Goal: Task Accomplishment & Management: Complete application form

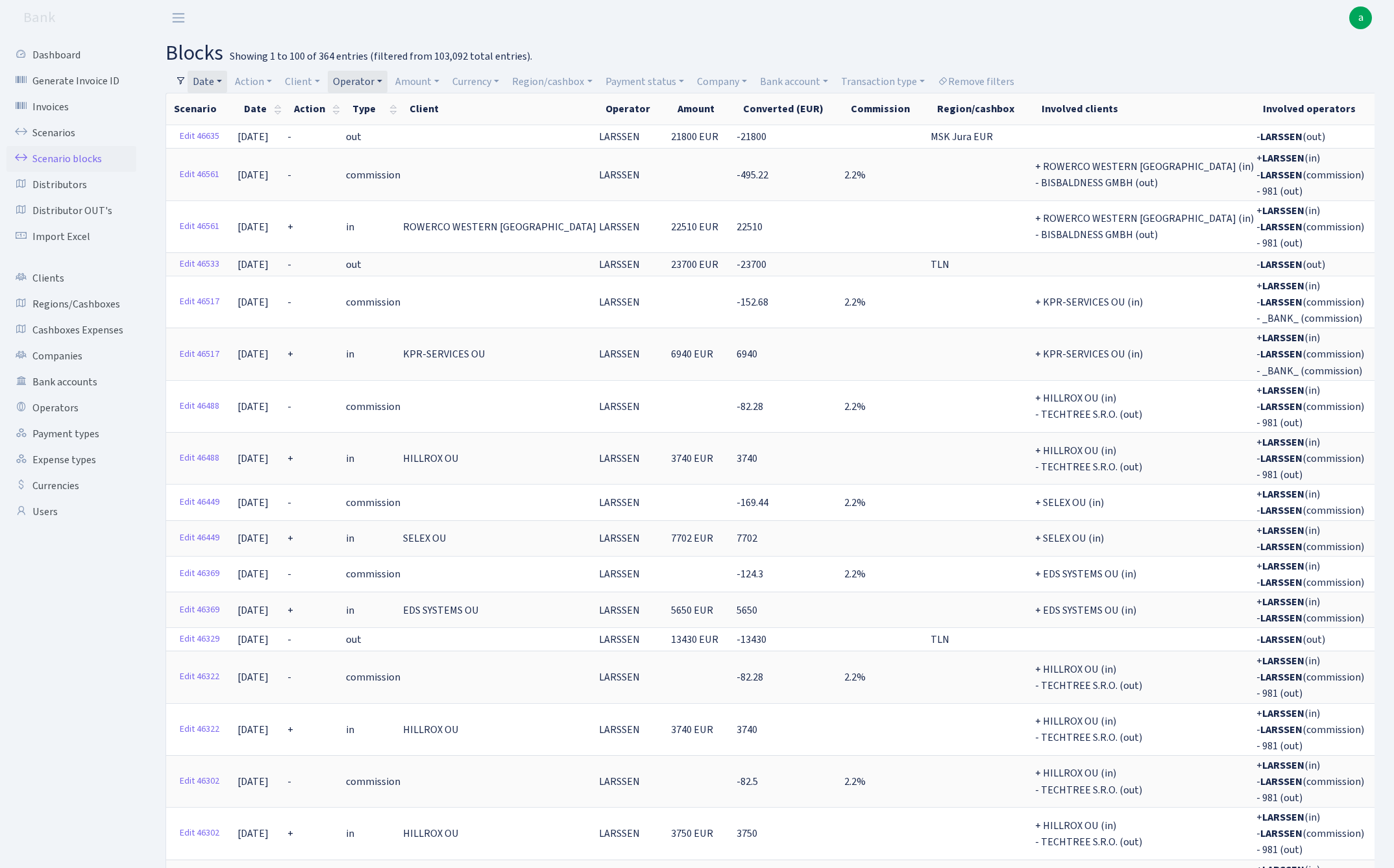
select select "100"
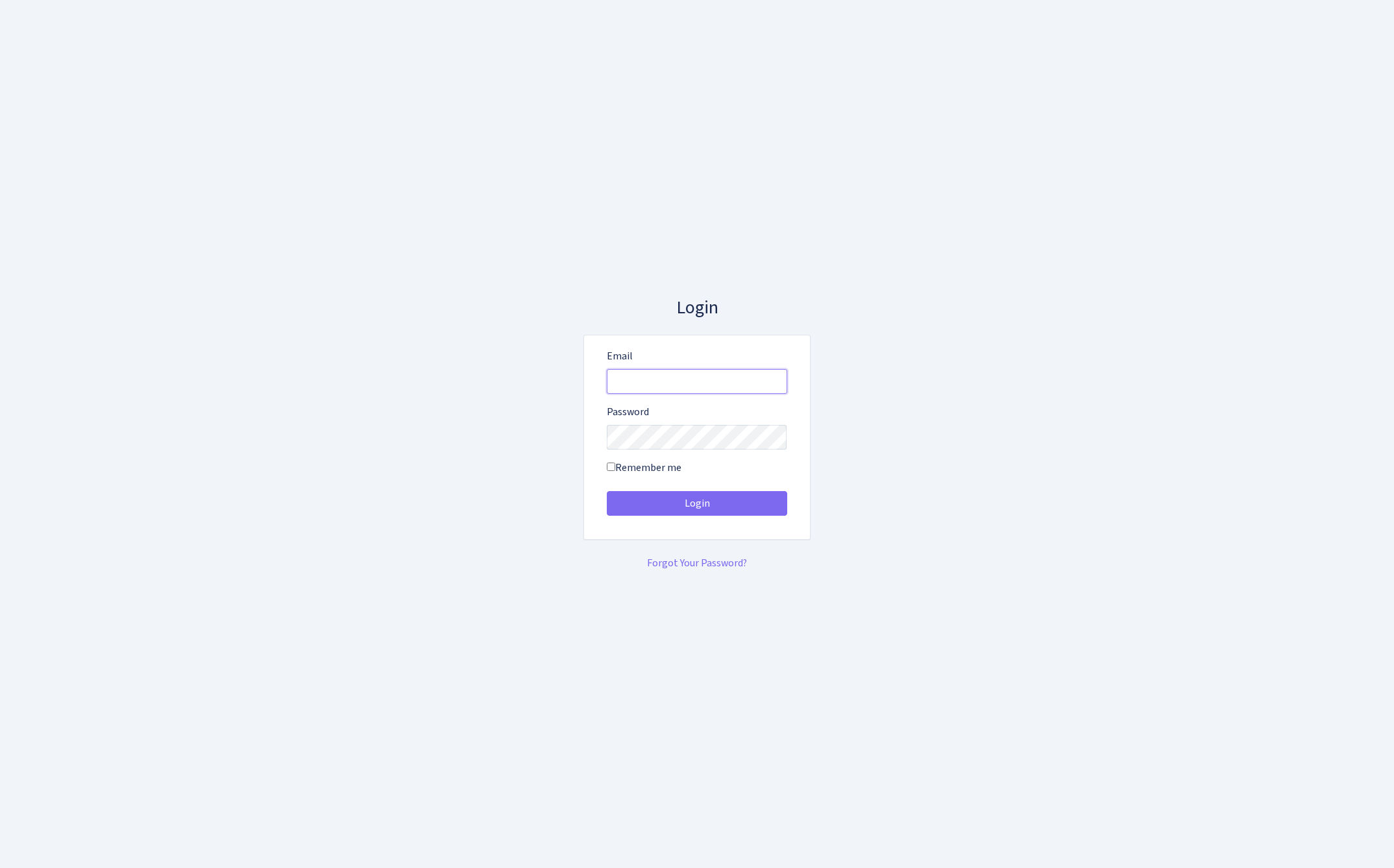
type input "admin@bank.com"
click at [697, 504] on button "Login" at bounding box center [697, 503] width 181 height 25
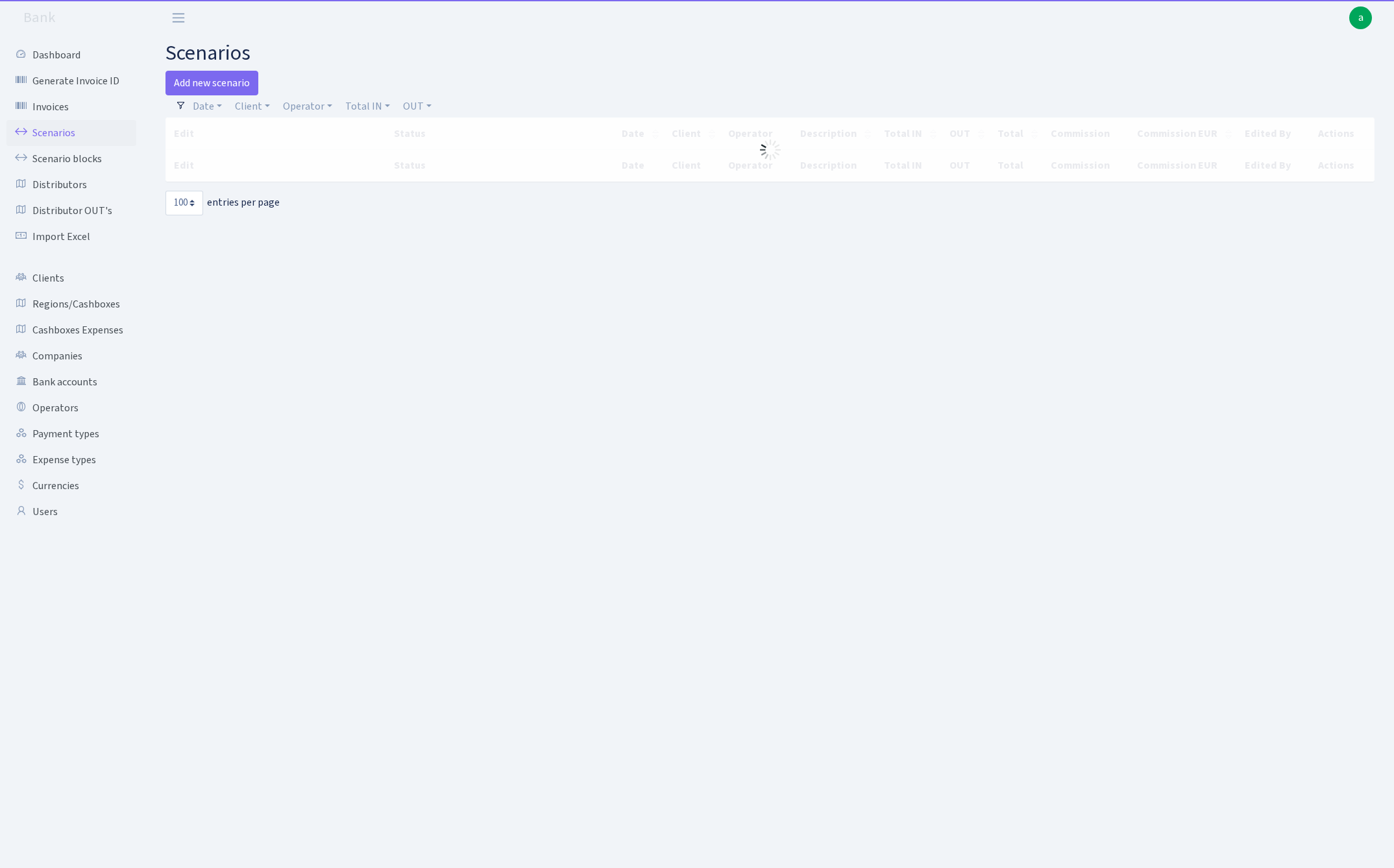
select select "100"
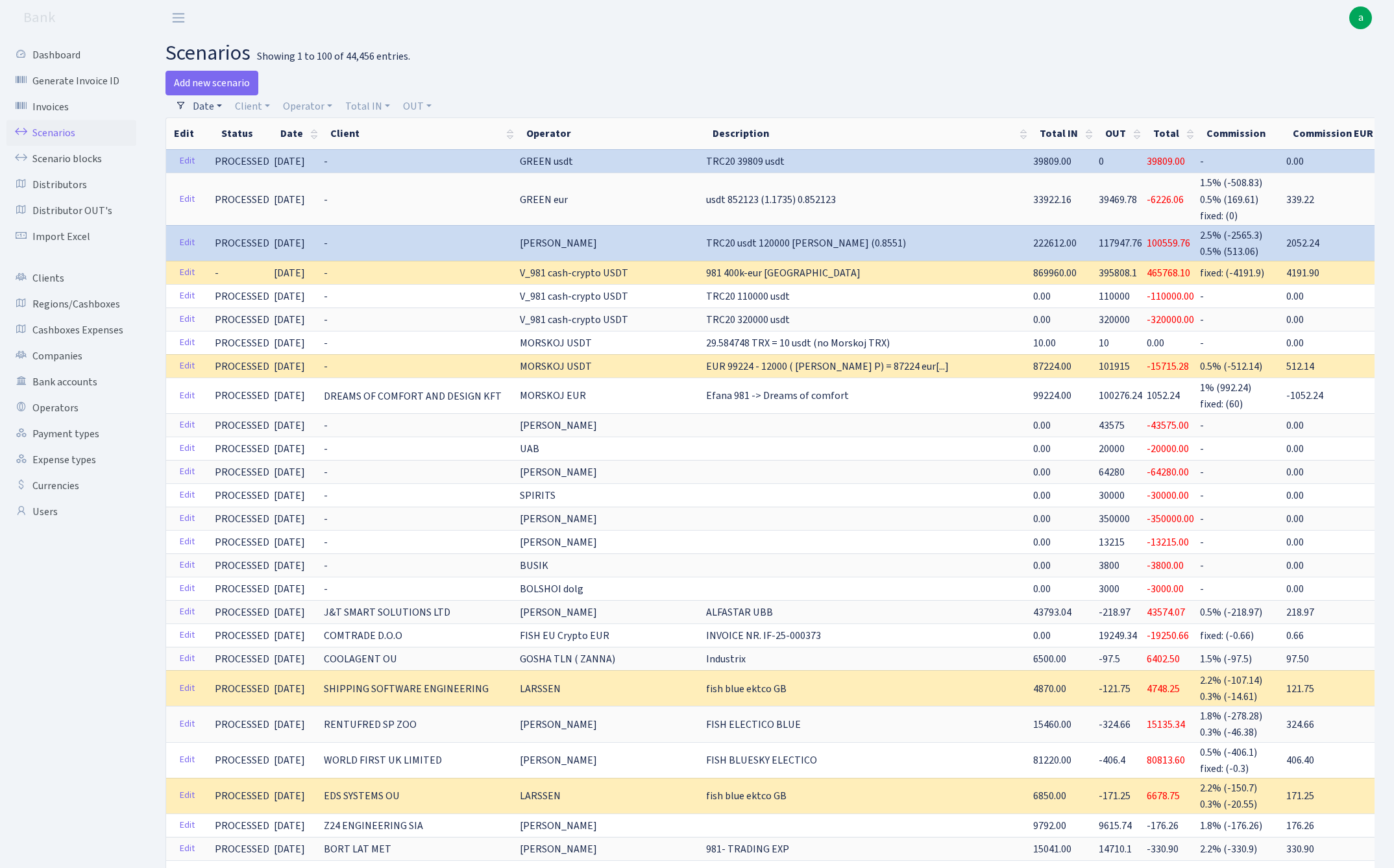
click at [203, 107] on link "Date" at bounding box center [206, 106] width 39 height 22
click at [242, 136] on input "25.09.2025 - 25.09.2025" at bounding box center [292, 131] width 154 height 25
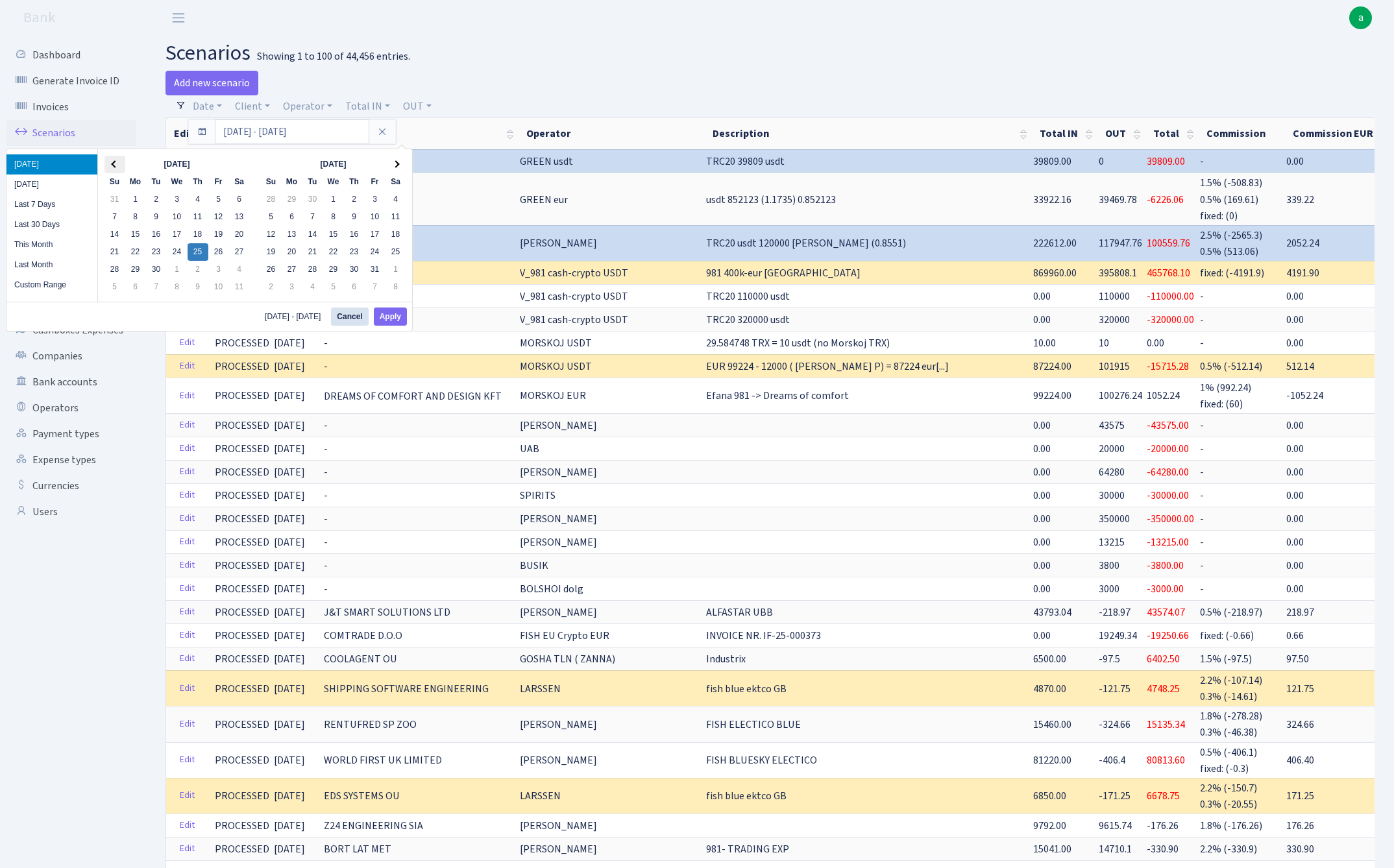
click at [117, 161] on th at bounding box center [115, 164] width 21 height 17
click at [382, 317] on button "Apply" at bounding box center [390, 317] width 33 height 18
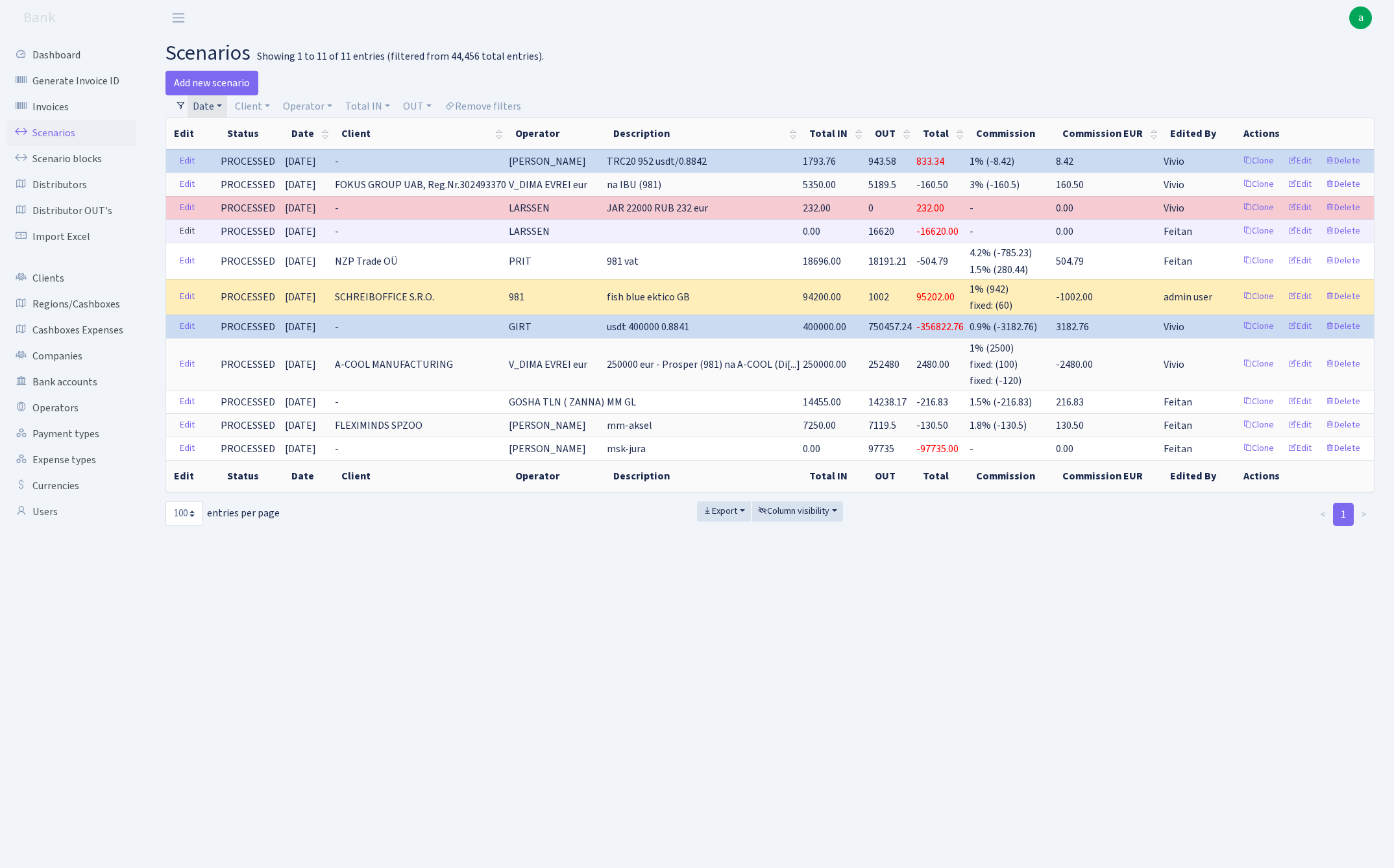
click at [185, 234] on link "Edit" at bounding box center [186, 231] width 27 height 20
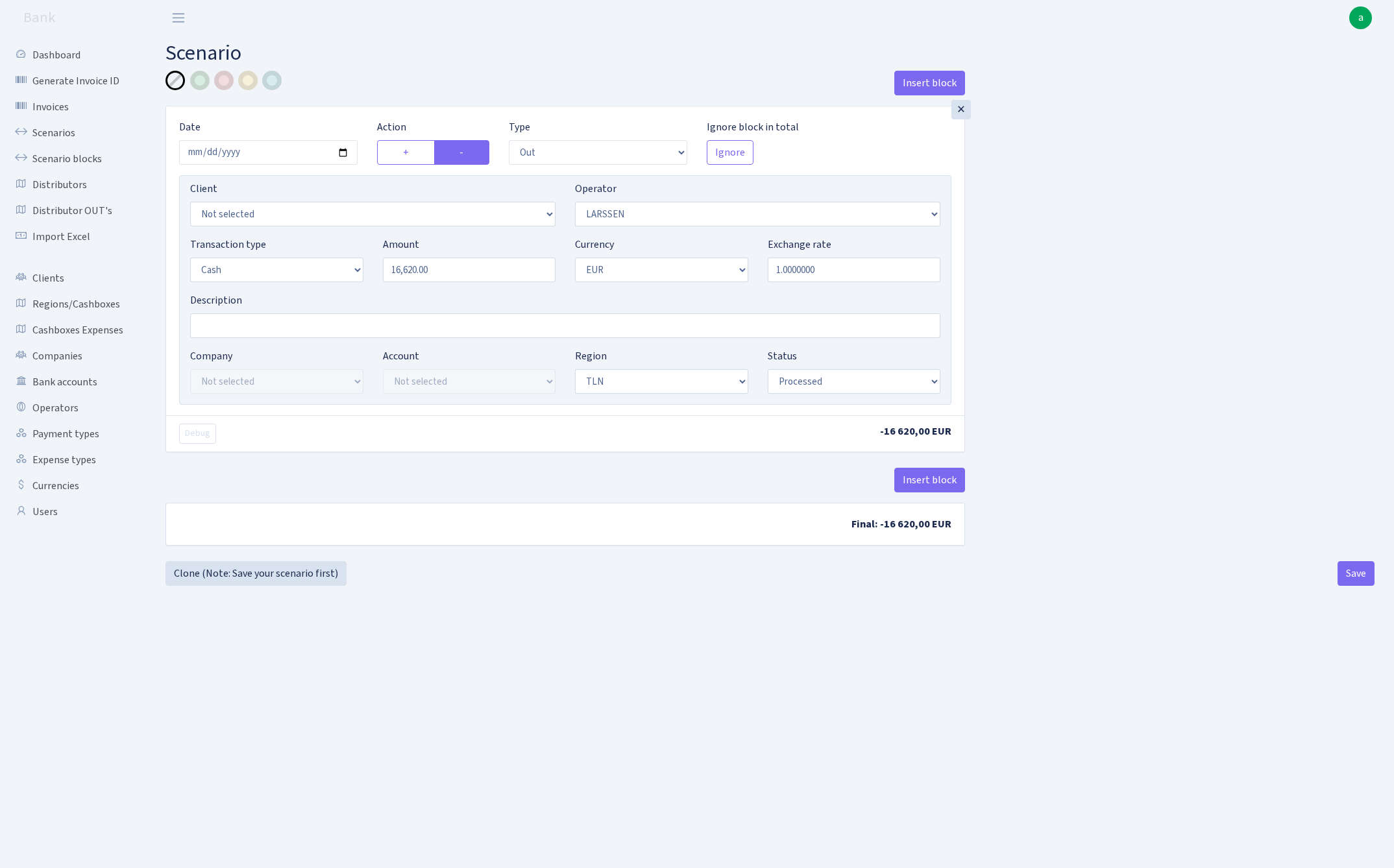
select select "out"
select select "36"
select select "1"
select select "2"
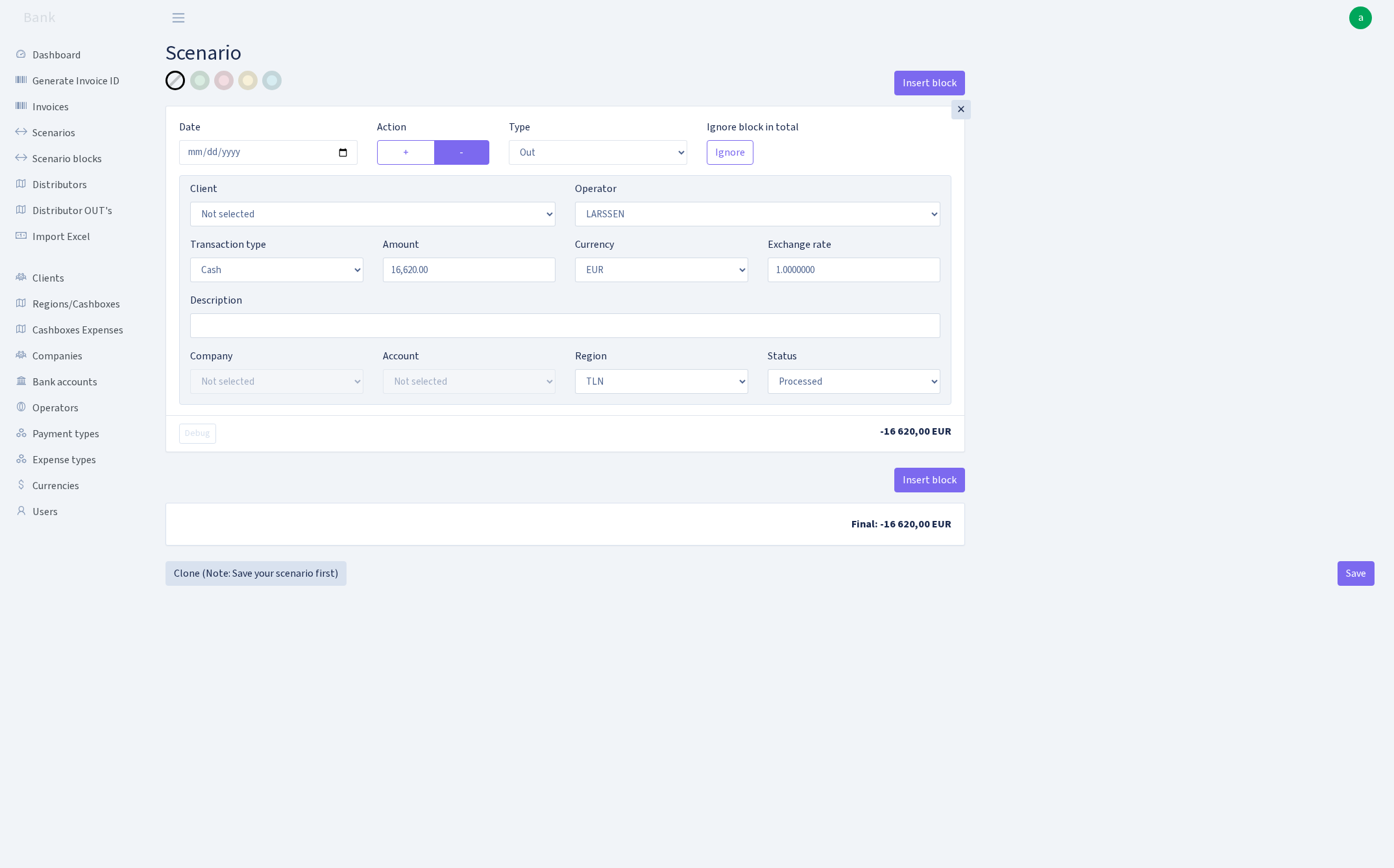
select select "processed"
click at [932, 484] on button "Insert block" at bounding box center [929, 480] width 71 height 25
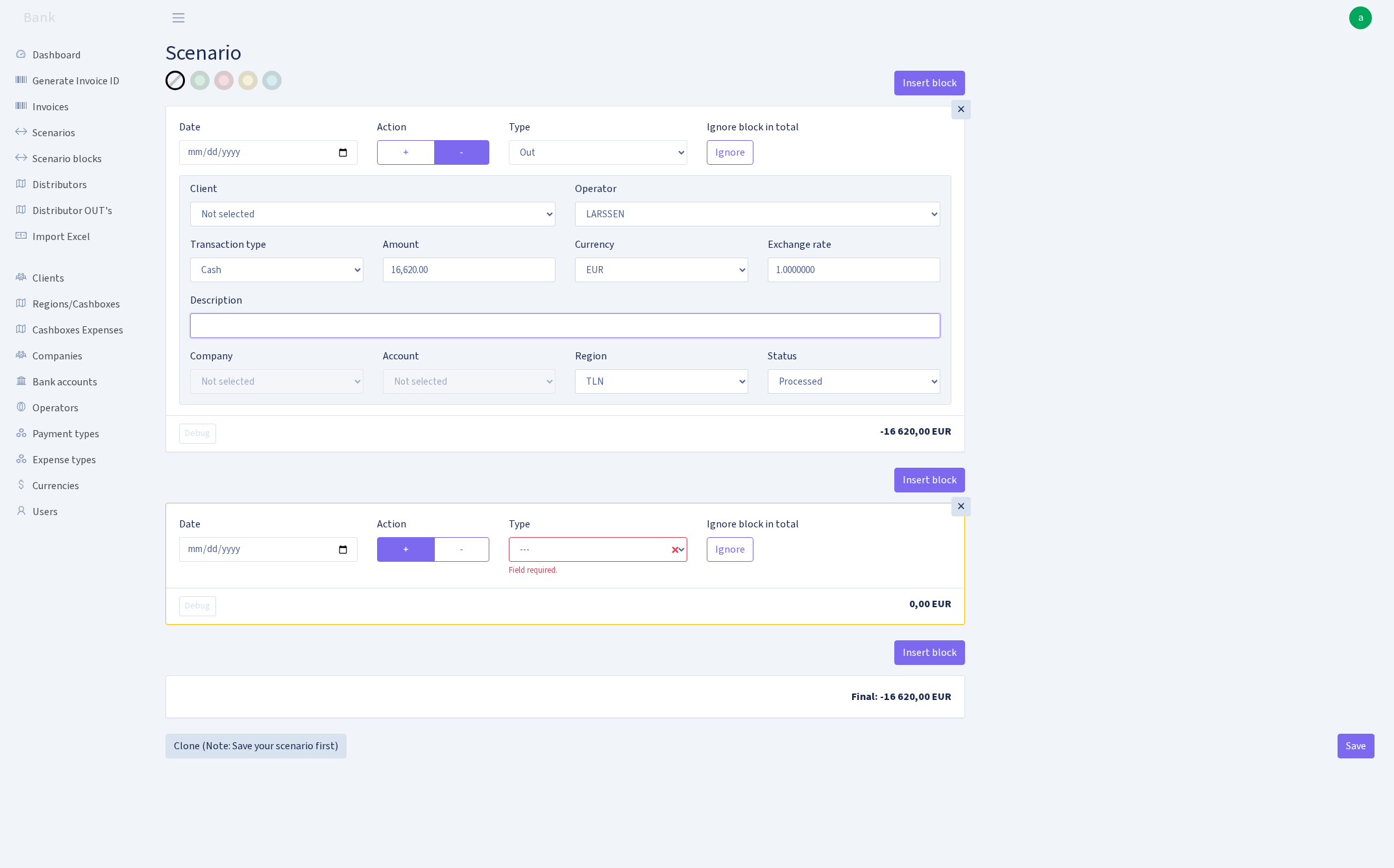
click at [249, 327] on input "Description" at bounding box center [564, 325] width 750 height 25
type input "TLN Larssen Alex -11214 eur + 5403 eur jar"
click at [271, 551] on input "2025-09-25" at bounding box center [268, 549] width 178 height 25
type input "[DATE]"
click at [311, 448] on div "Debug -16 620,00 EUR" at bounding box center [565, 433] width 798 height 37
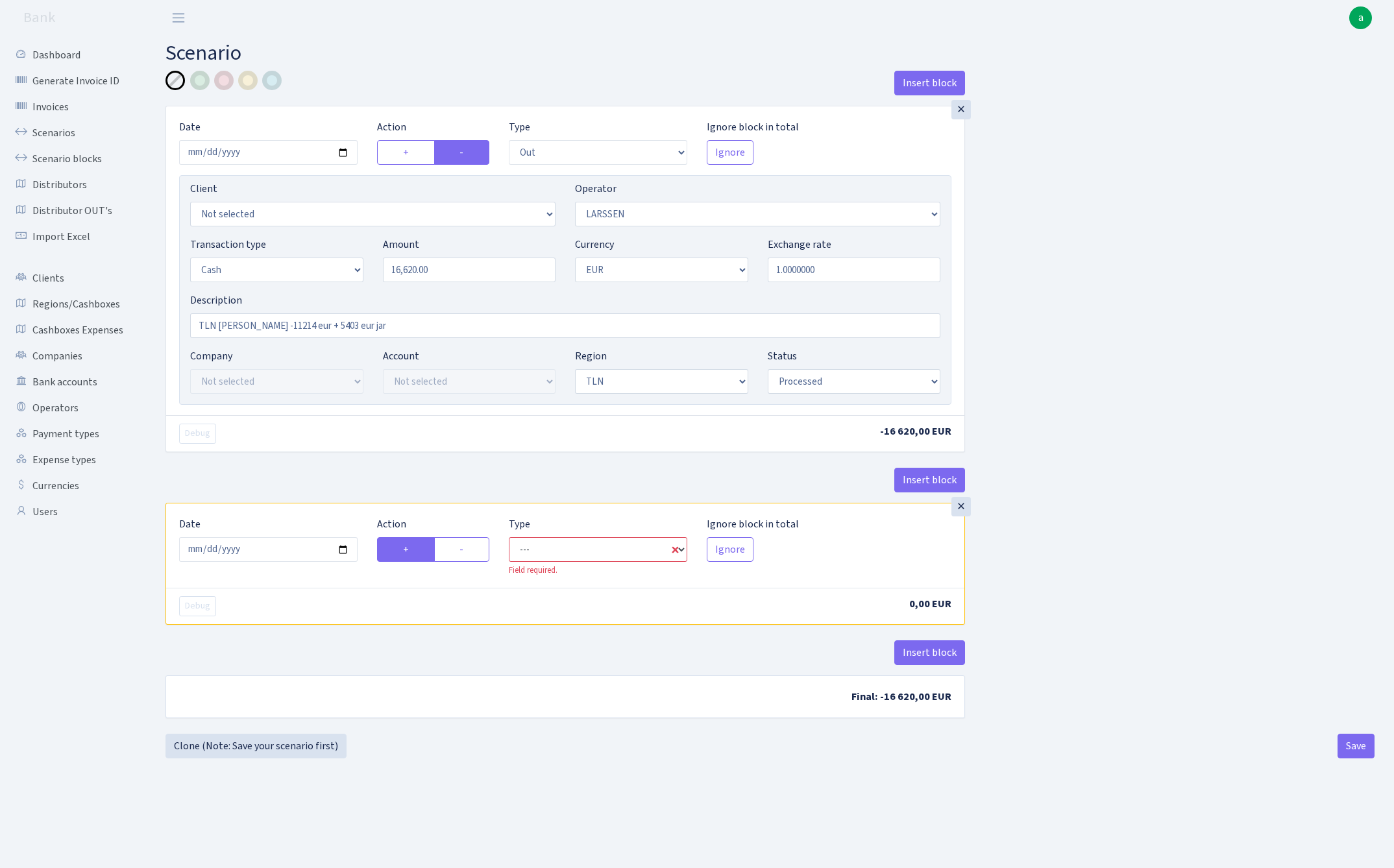
select select "in"
select select "36"
select select "1"
select select "2"
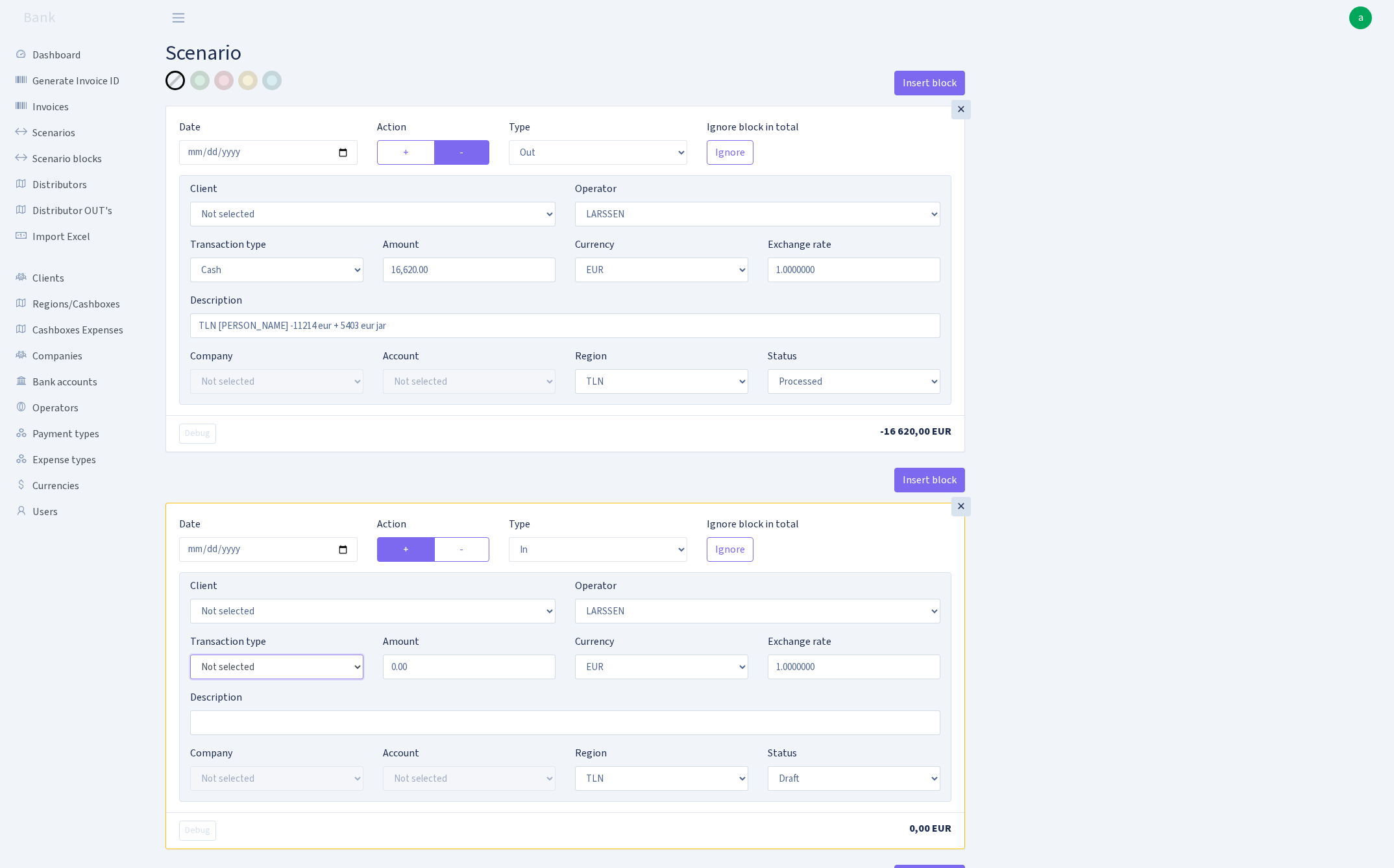
select select "11"
click at [442, 667] on input "0.00" at bounding box center [469, 666] width 173 height 25
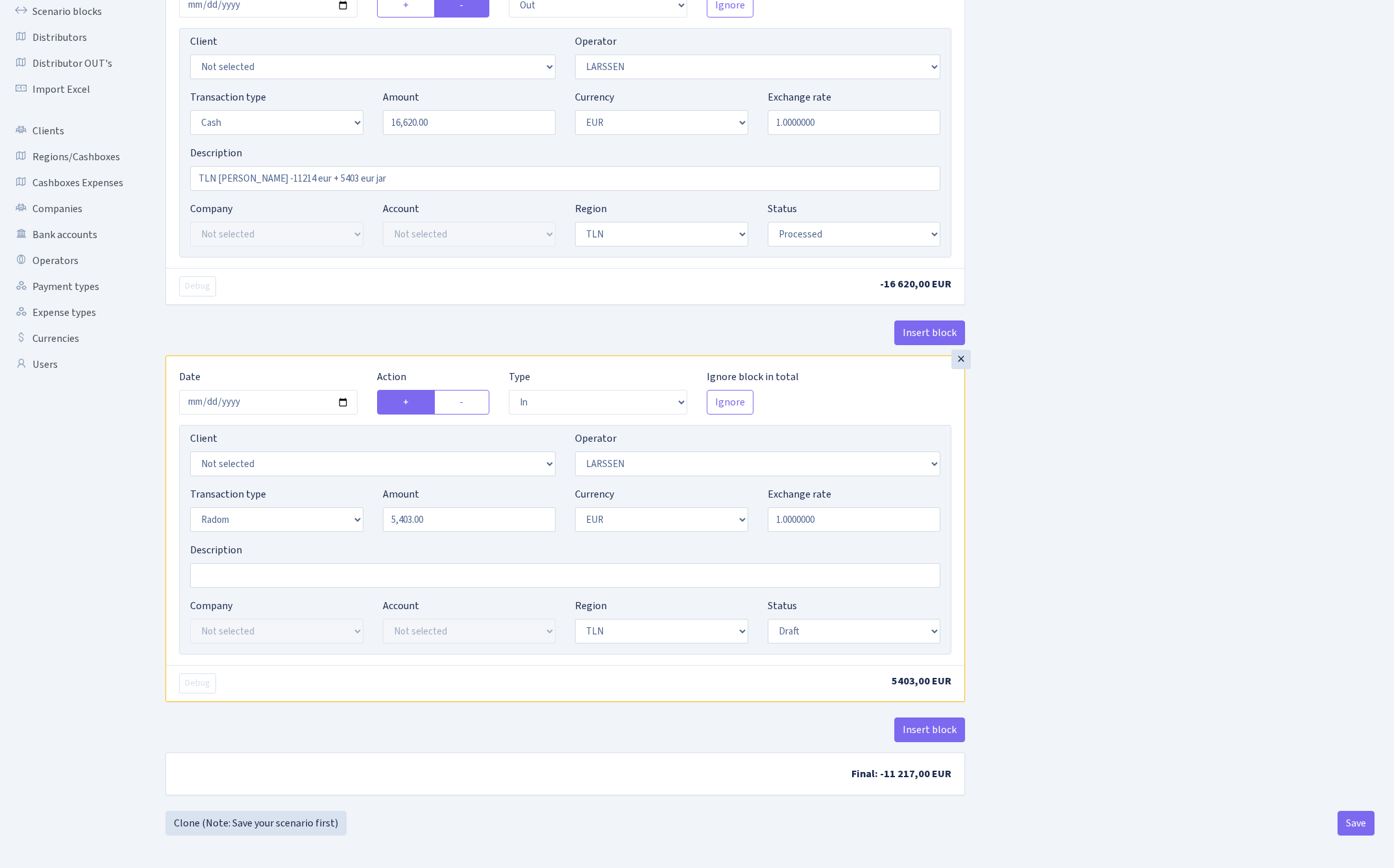
scroll to position [151, 0]
type input "5,403.00"
select select "processed"
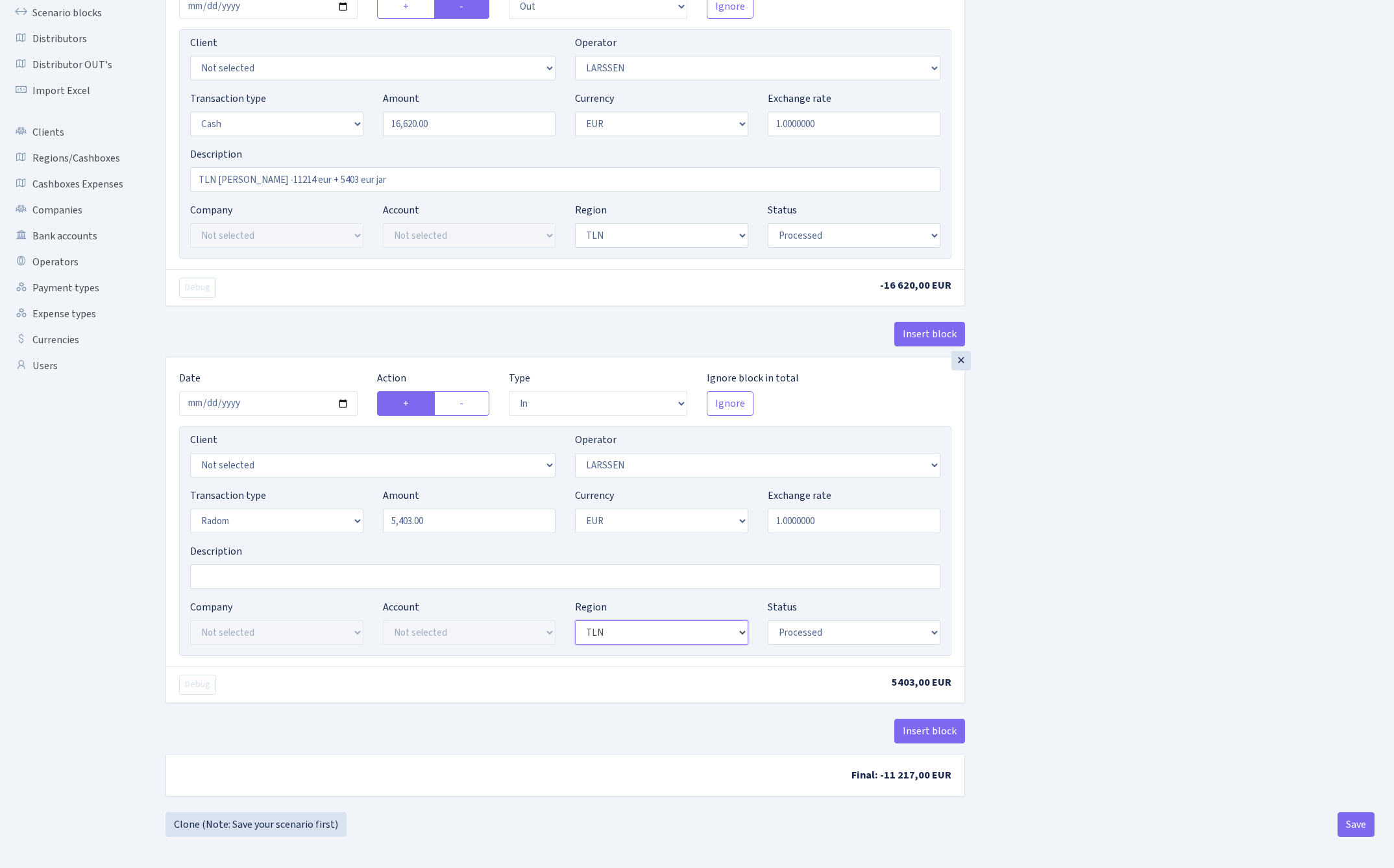
select select
click at [941, 739] on button "Insert block" at bounding box center [929, 730] width 71 height 25
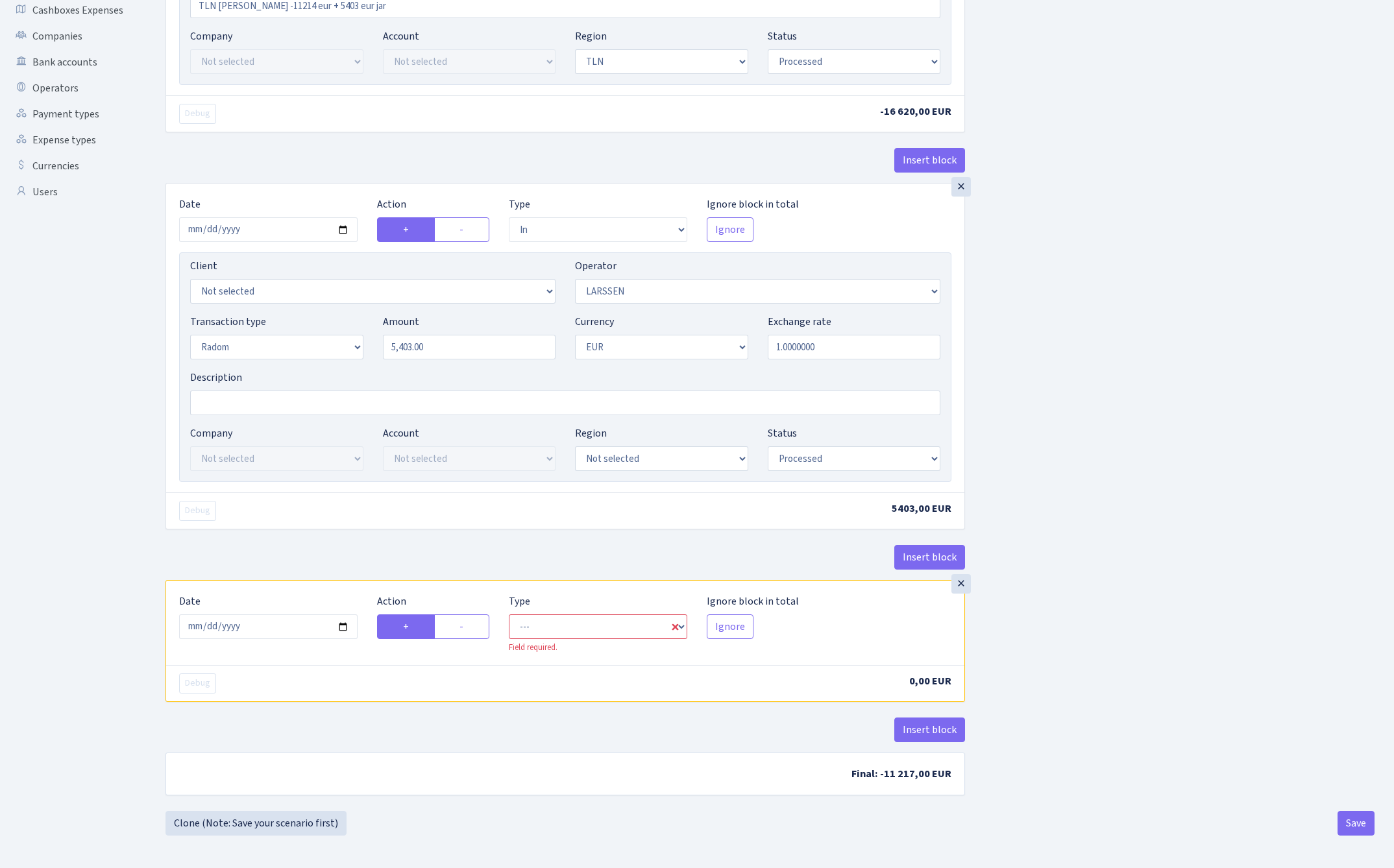
scroll to position [323, 0]
click at [299, 621] on input "2025-09-25" at bounding box center [268, 627] width 178 height 25
type input "[DATE]"
click at [298, 562] on div "Insert block" at bounding box center [564, 562] width 799 height 35
click at [474, 626] on label "-" at bounding box center [462, 627] width 56 height 25
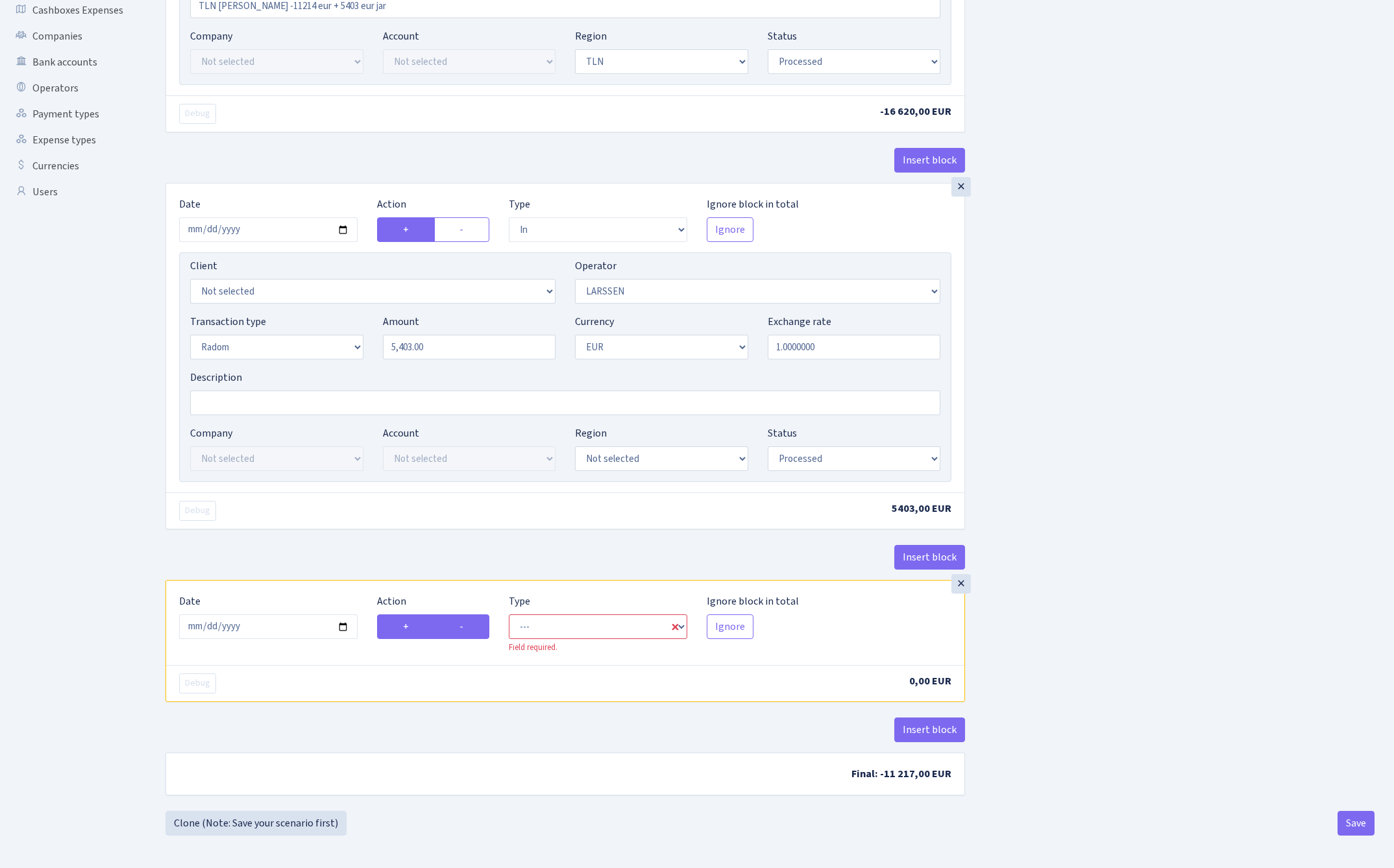
click at [468, 626] on input "-" at bounding box center [463, 622] width 8 height 8
radio input "true"
radio input "false"
select select "out"
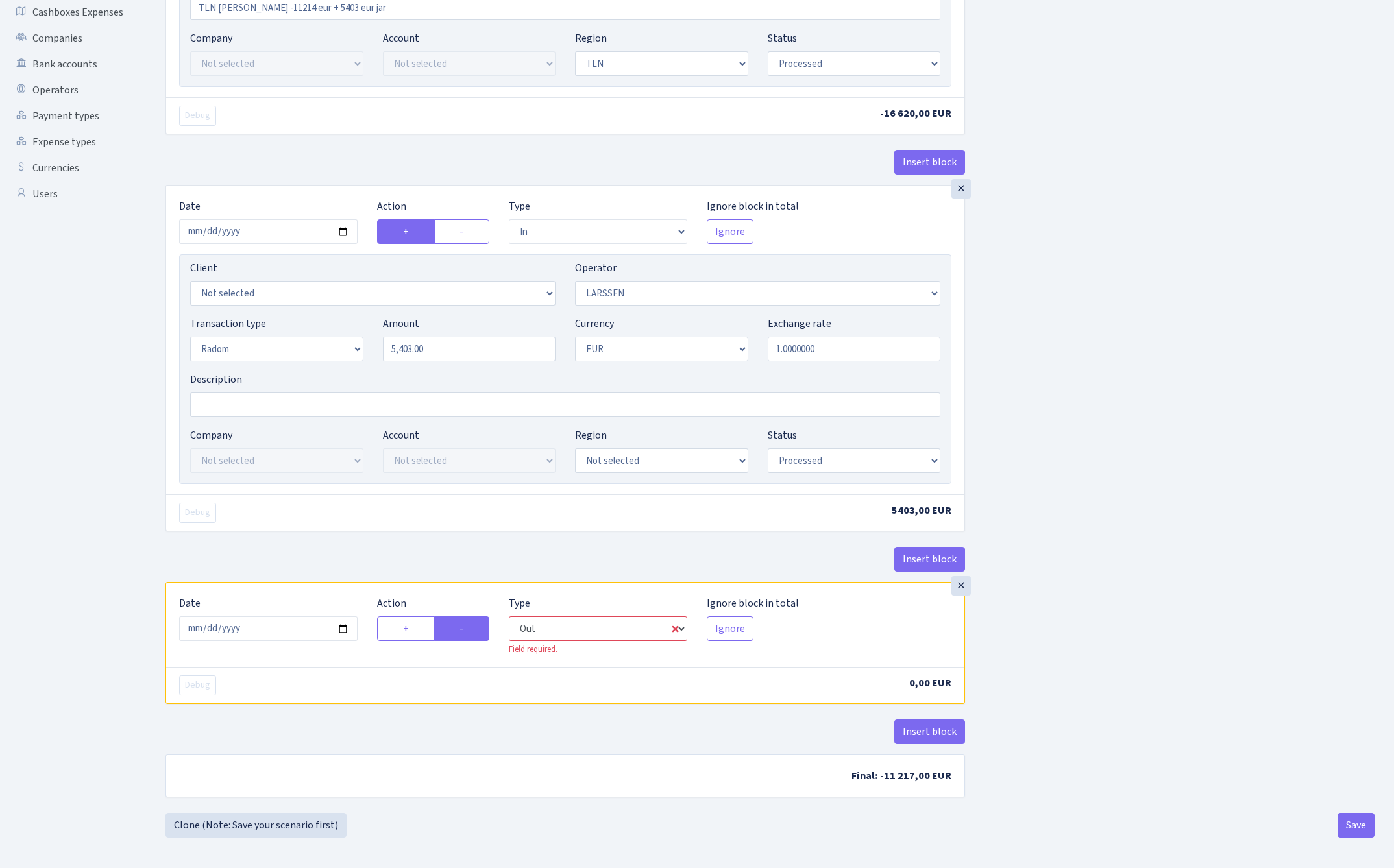
select select "36"
select select "1"
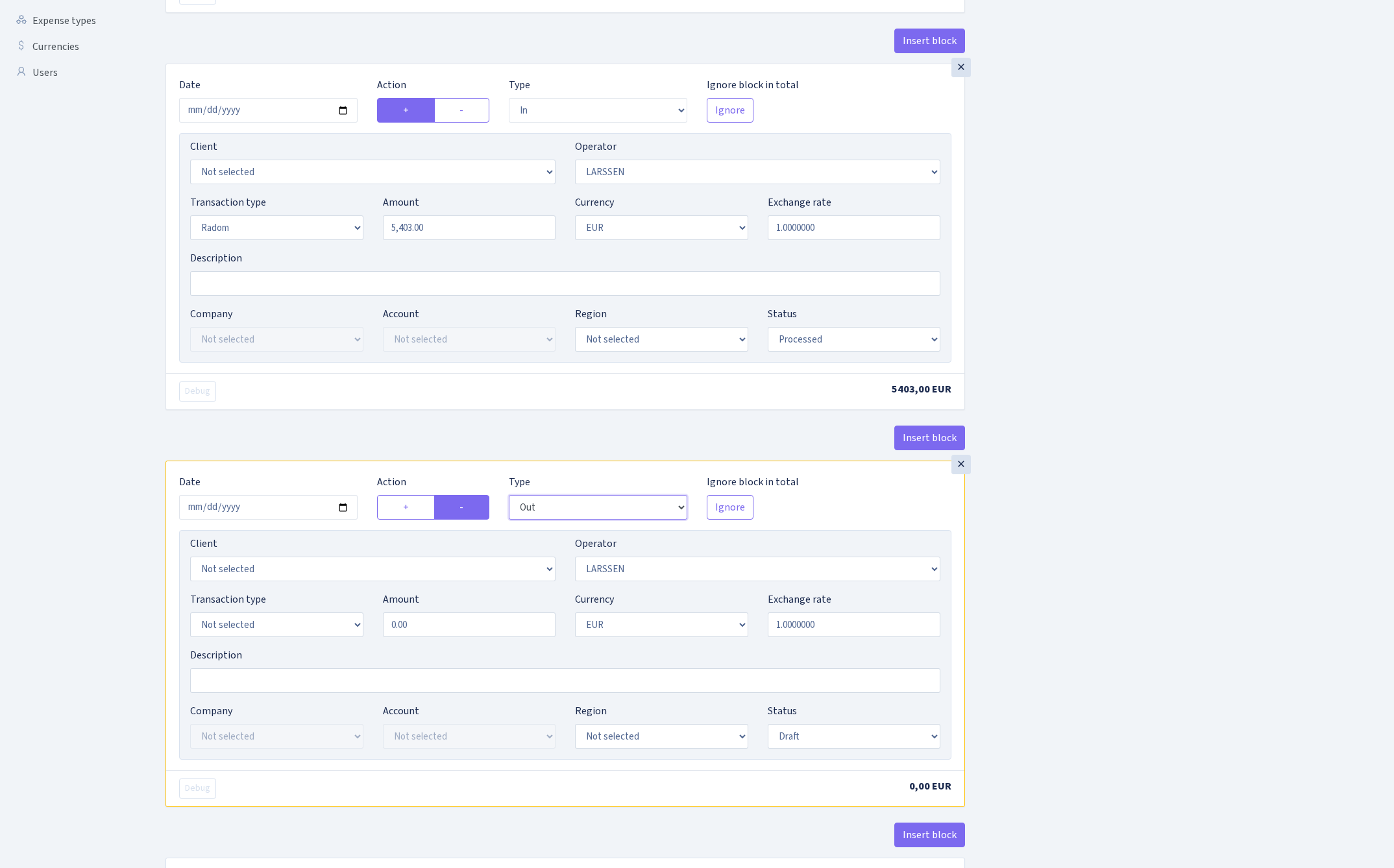
scroll to position [517, 0]
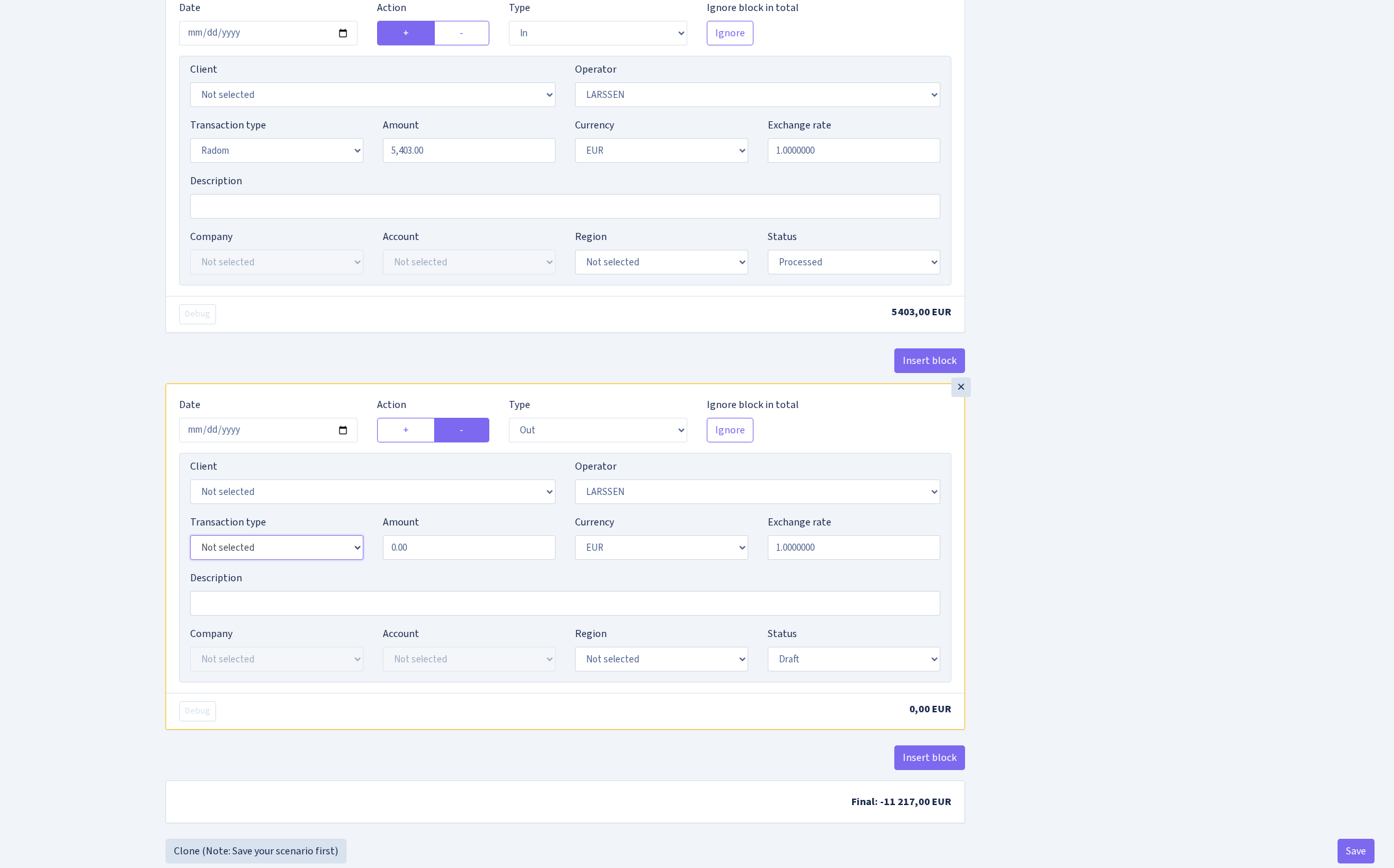
select select "11"
select select "262"
click at [508, 548] on input "0.00" at bounding box center [469, 547] width 173 height 25
type input "5,403.00"
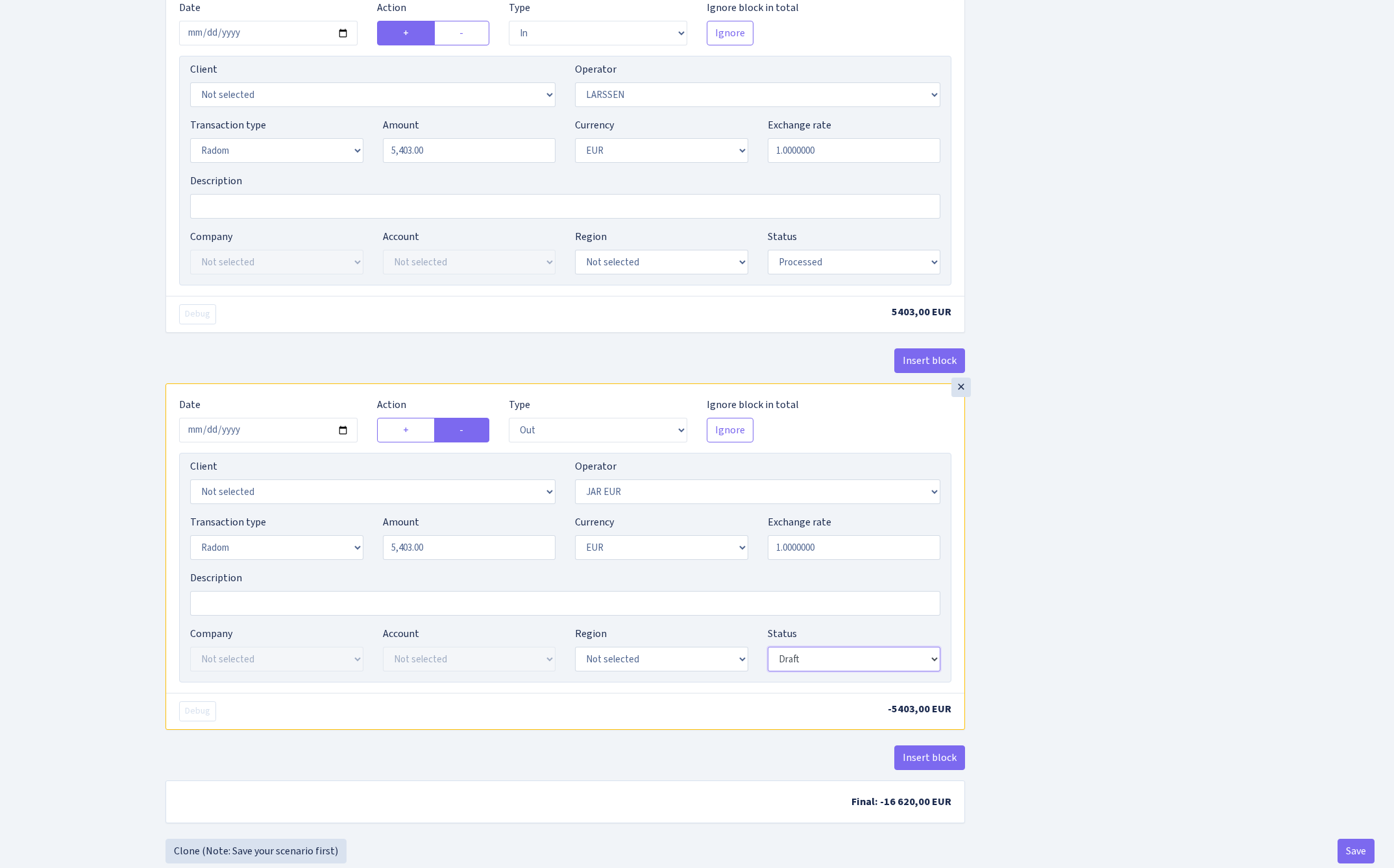
select select "processed"
click at [1096, 593] on div "Insert block × Date 2025-05-05 Action + - Type --- In Out Commission Field requ…" at bounding box center [770, 196] width 1228 height 1285
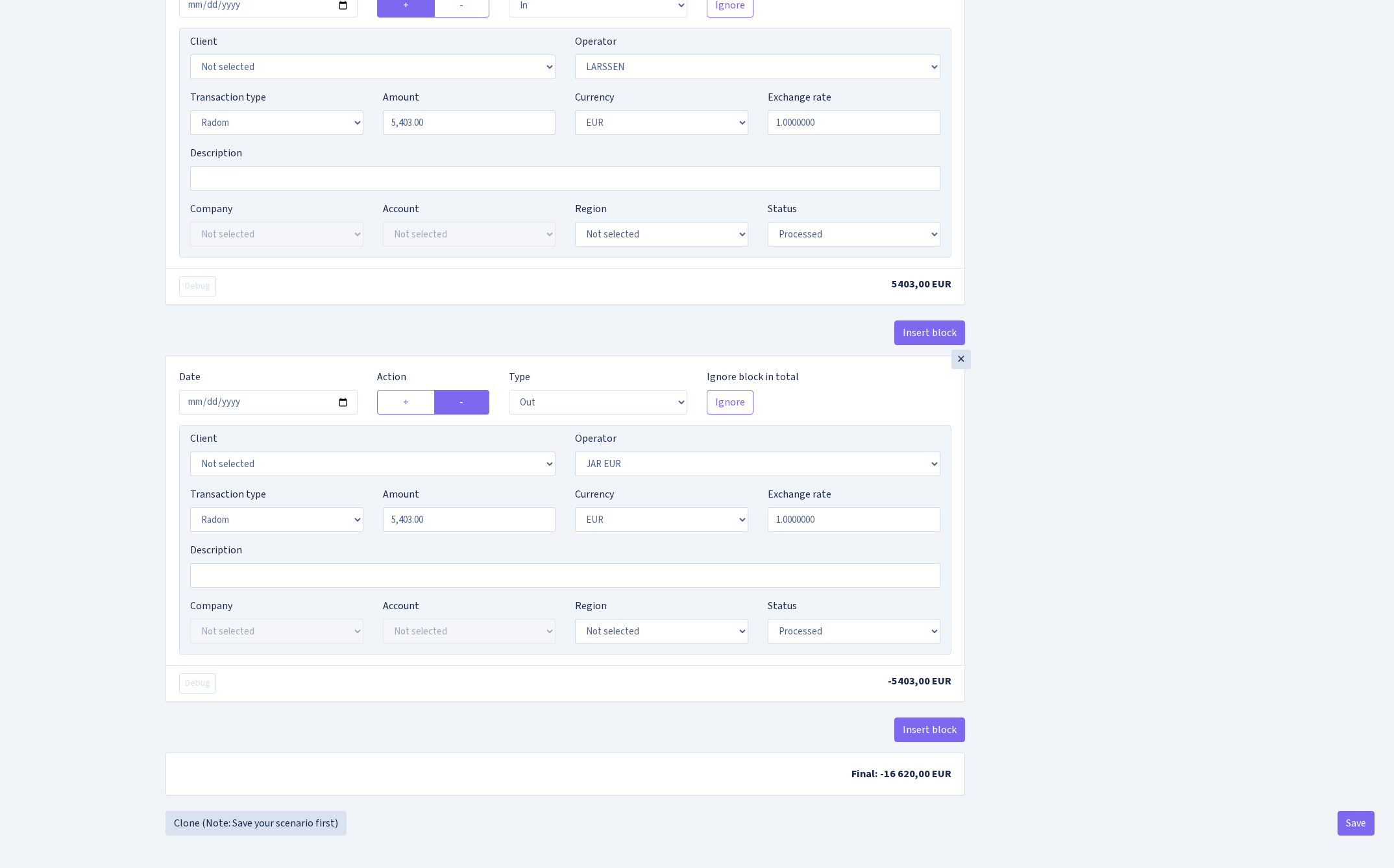
scroll to position [551, 0]
click at [1357, 827] on button "Save" at bounding box center [1355, 823] width 37 height 25
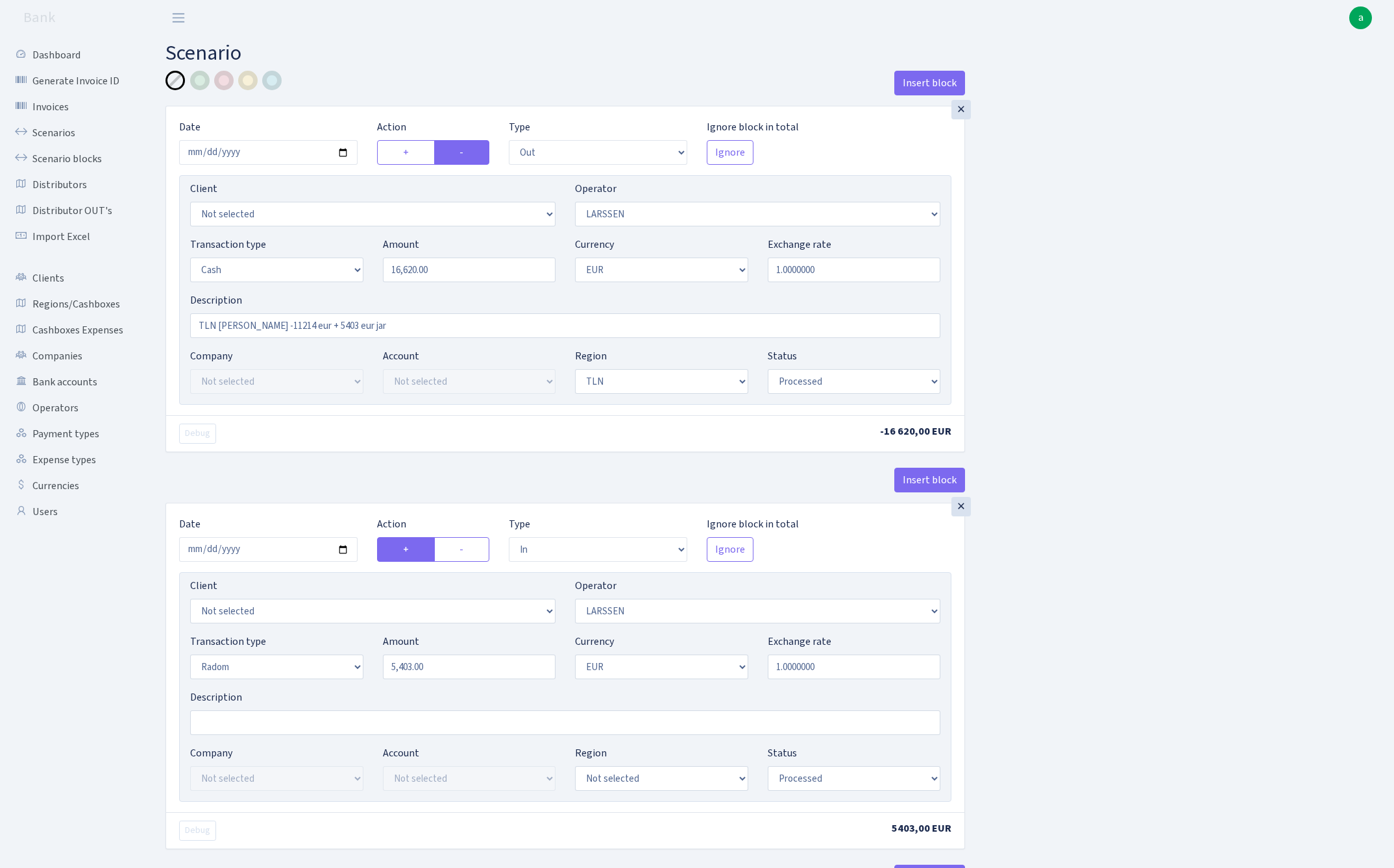
select select "out"
select select "36"
select select "1"
select select "2"
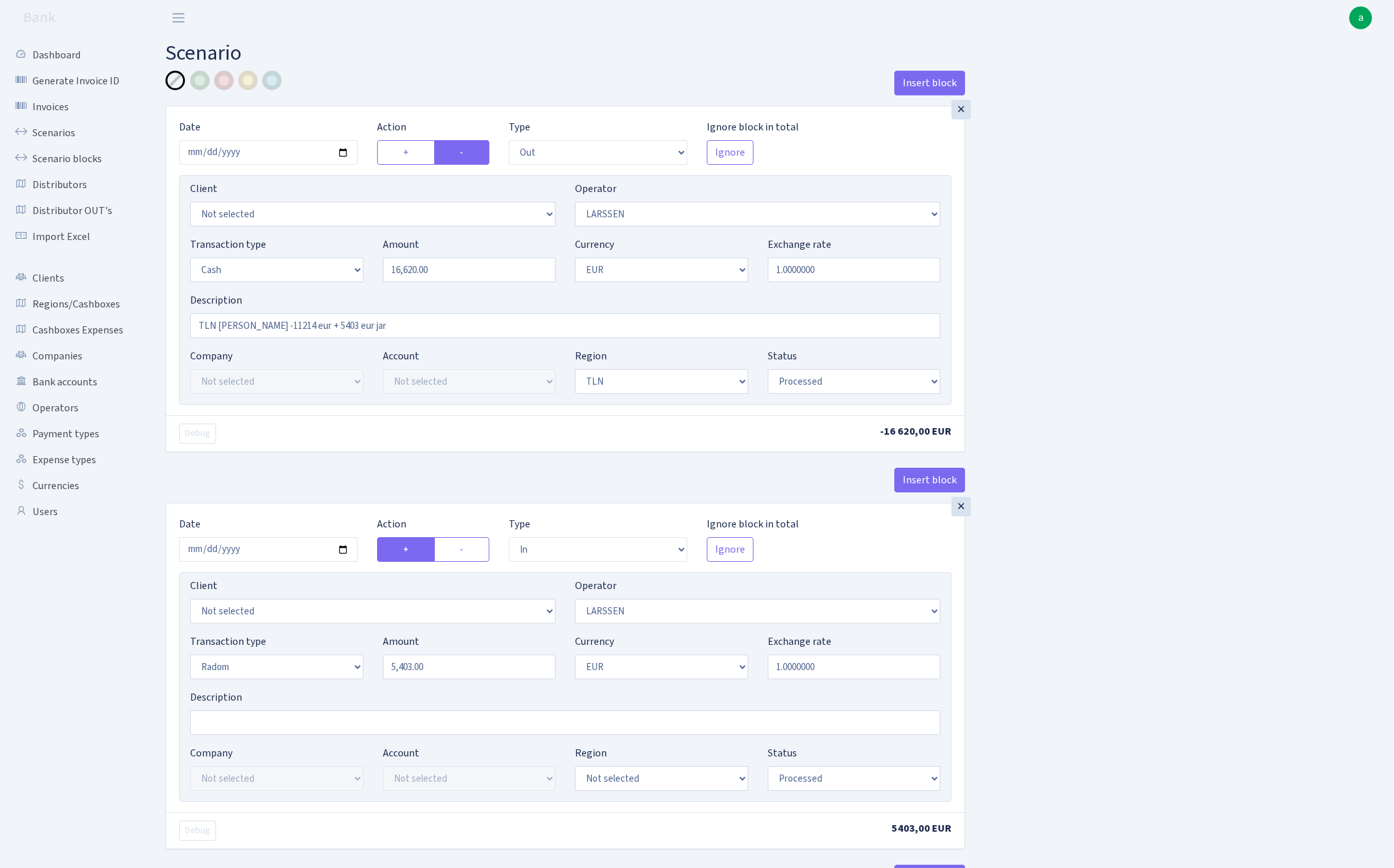
select select "processed"
select select "in"
select select "36"
select select "11"
select select "1"
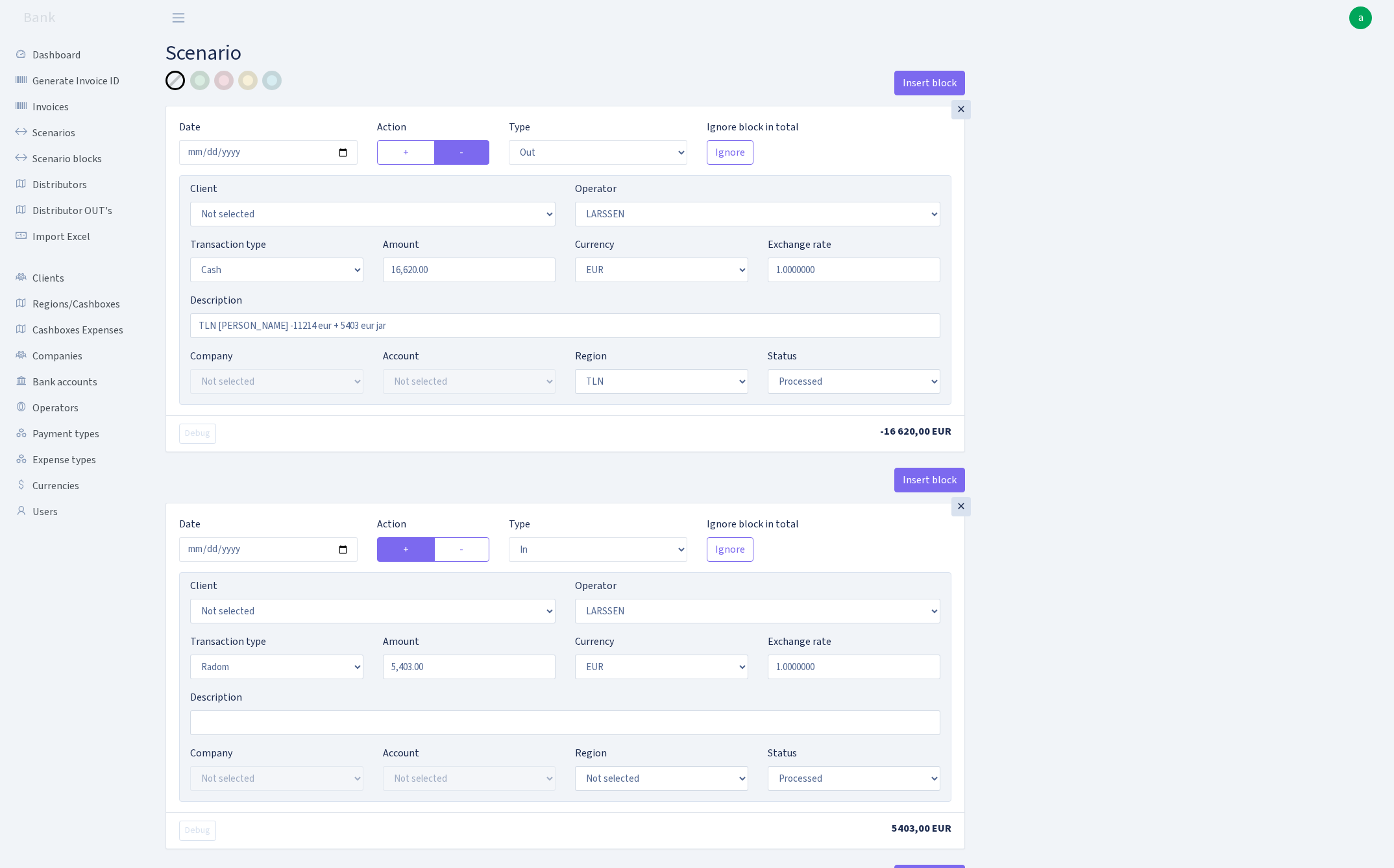
select select "processed"
select select "out"
select select "262"
select select "11"
select select "1"
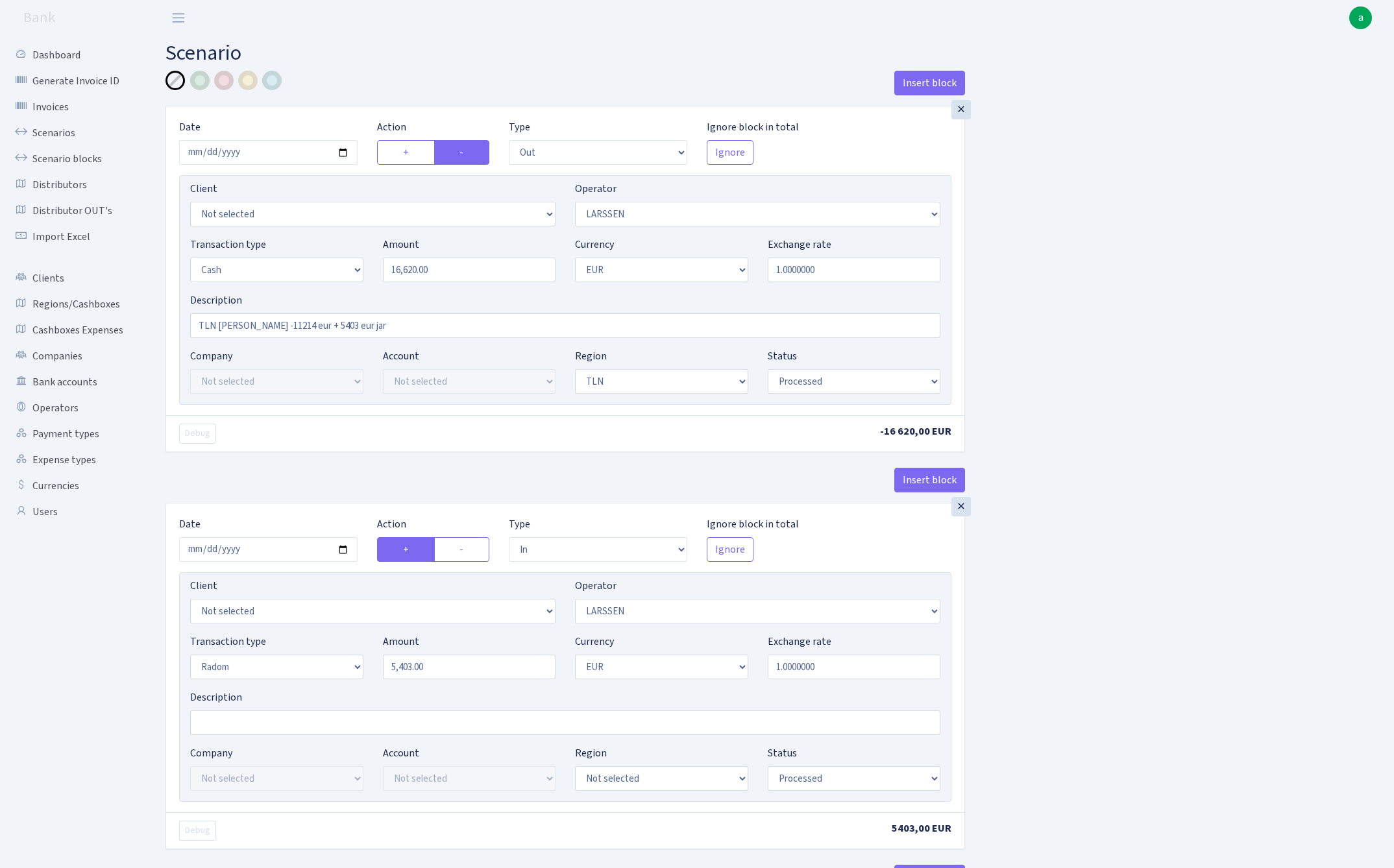
select select "processed"
